Goal: Transaction & Acquisition: Subscribe to service/newsletter

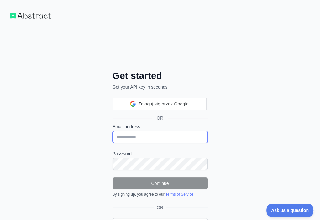
click at [112, 131] on input "Email address" at bounding box center [159, 137] width 95 height 12
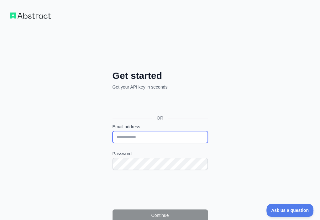
paste input "**********"
type input "**********"
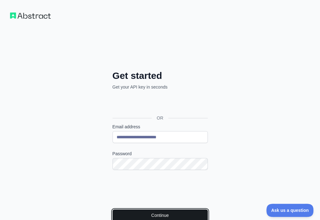
click at [120, 210] on button "Continue" at bounding box center [159, 216] width 95 height 12
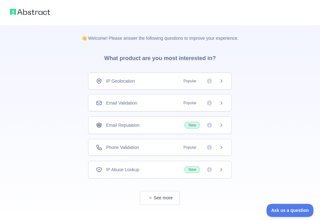
click at [155, 101] on div "Email Validation Popular" at bounding box center [160, 103] width 128 height 6
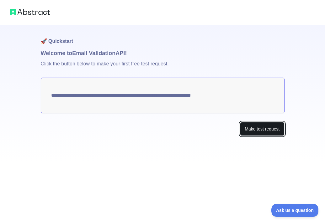
click at [263, 128] on button "Make test request" at bounding box center [262, 129] width 44 height 14
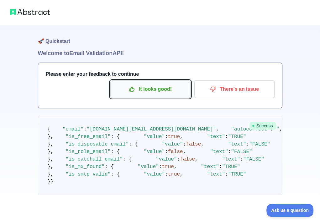
click at [123, 87] on p "It looks good!" at bounding box center [150, 89] width 71 height 11
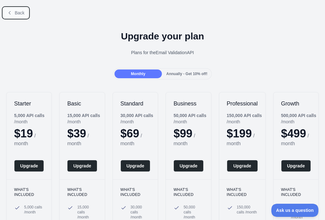
click at [21, 11] on span "Back" at bounding box center [20, 12] width 10 height 5
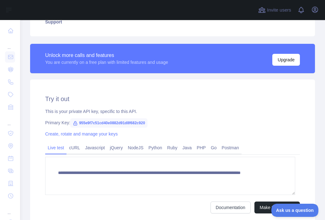
scroll to position [157, 0]
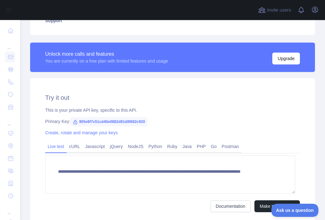
click at [141, 120] on span "955e9f7c51cd40e0882d91d8f682c920" at bounding box center [108, 121] width 77 height 9
copy span "955e9f7c51cd40e0882d91d8f682c920"
